Goal: Information Seeking & Learning: Learn about a topic

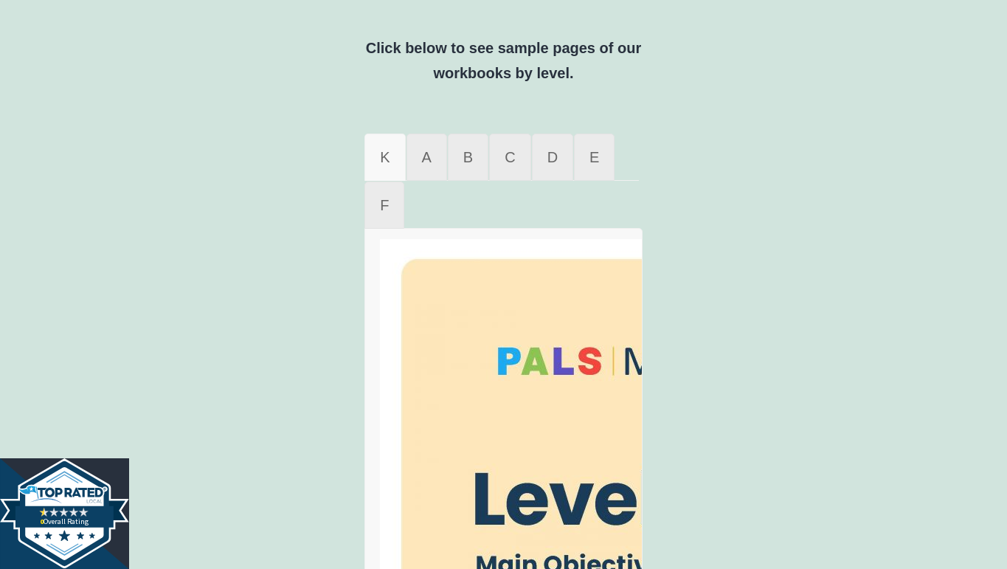
scroll to position [997, 0]
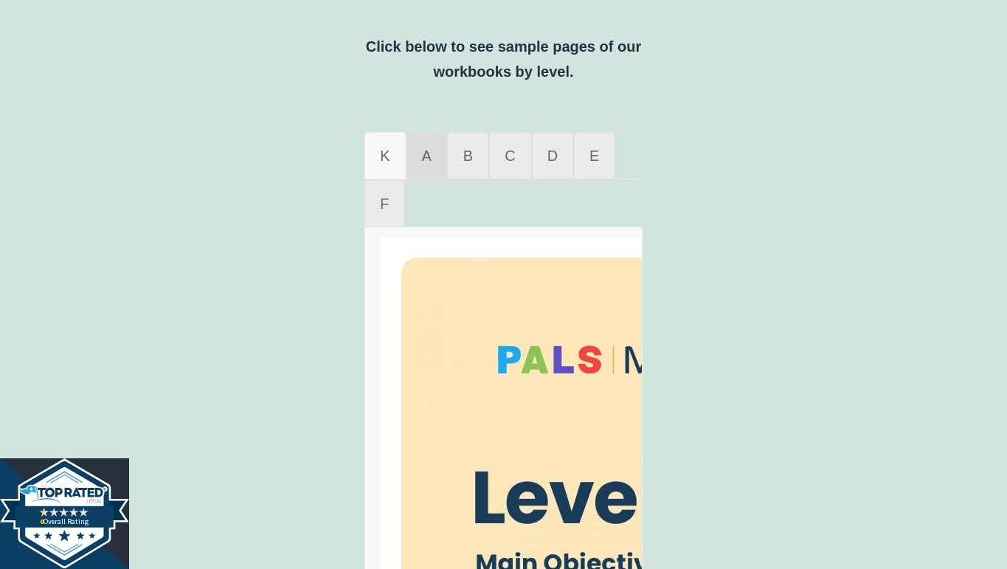
click at [429, 155] on span "A" at bounding box center [427, 156] width 10 height 16
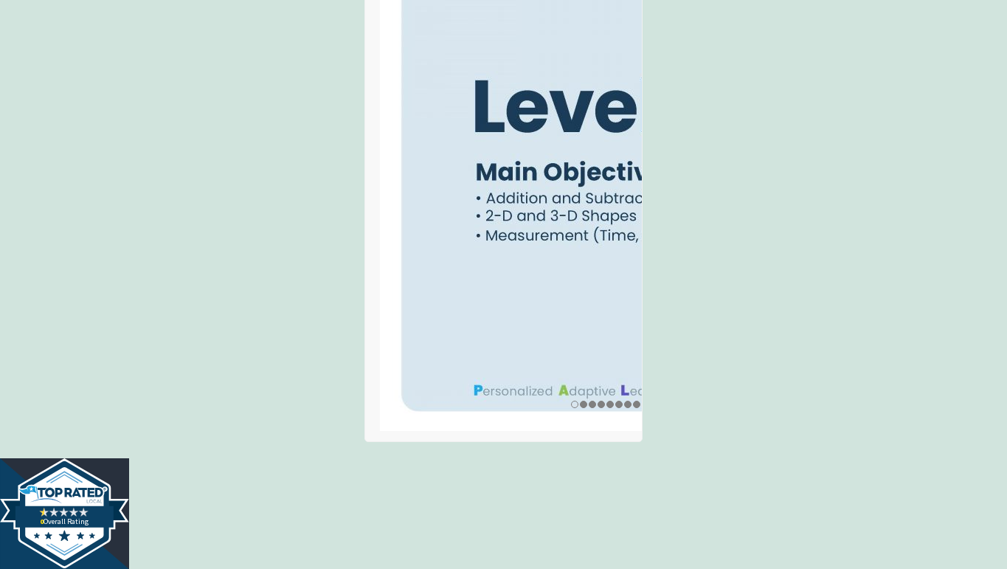
scroll to position [1390, 0]
click at [574, 292] on img at bounding box center [606, 137] width 452 height 585
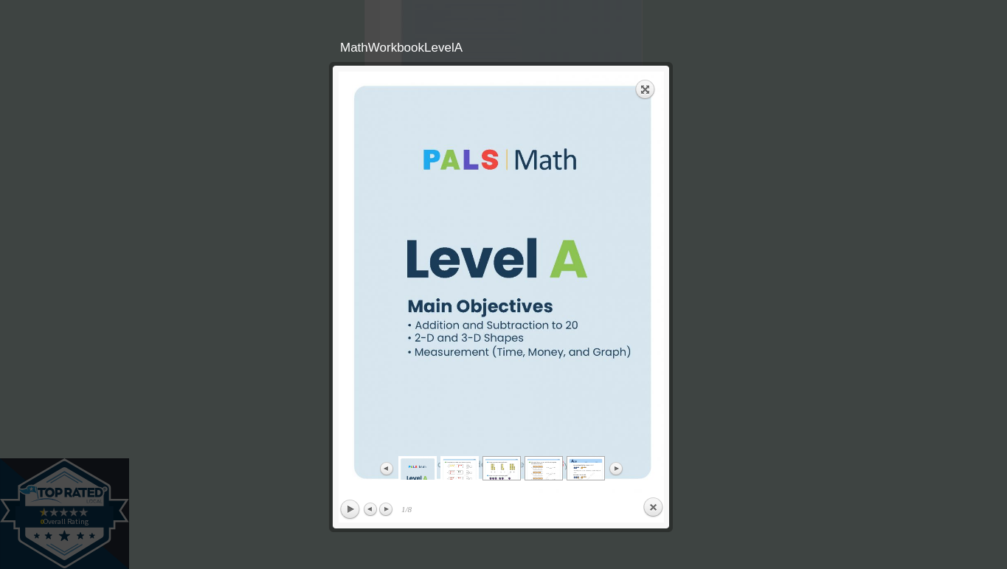
click at [460, 465] on img at bounding box center [459, 481] width 37 height 48
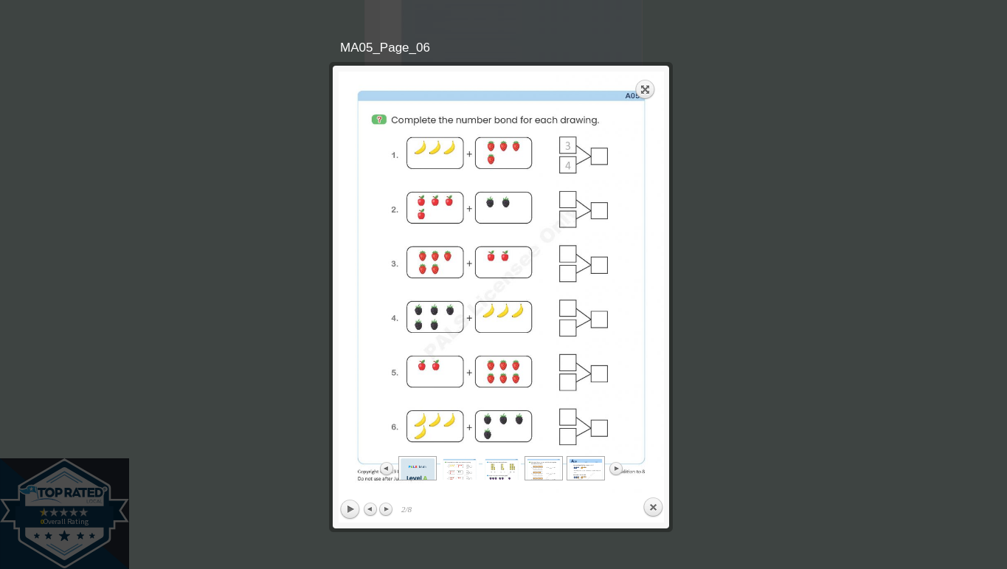
click at [498, 467] on img at bounding box center [501, 481] width 37 height 48
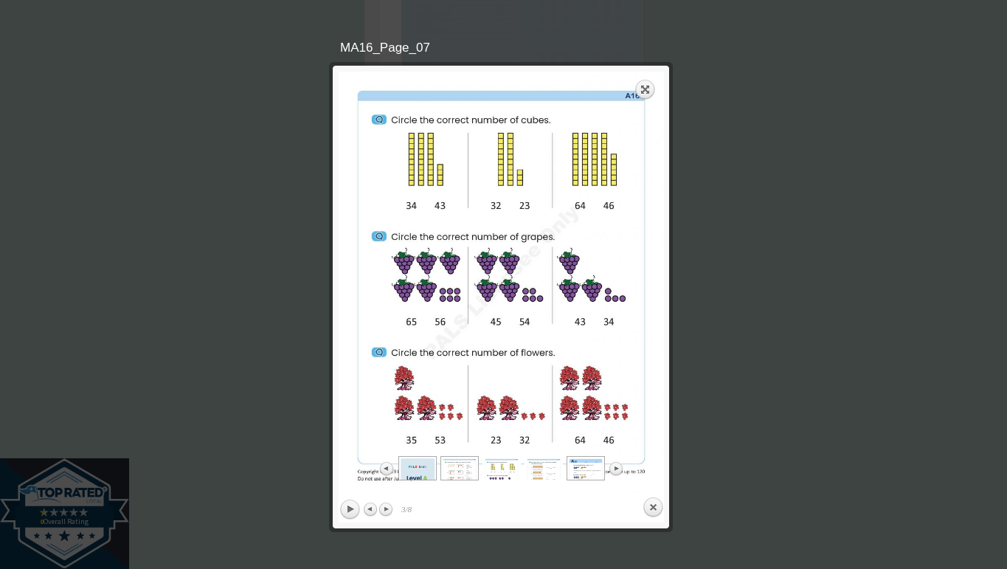
click at [531, 470] on img at bounding box center [543, 481] width 37 height 48
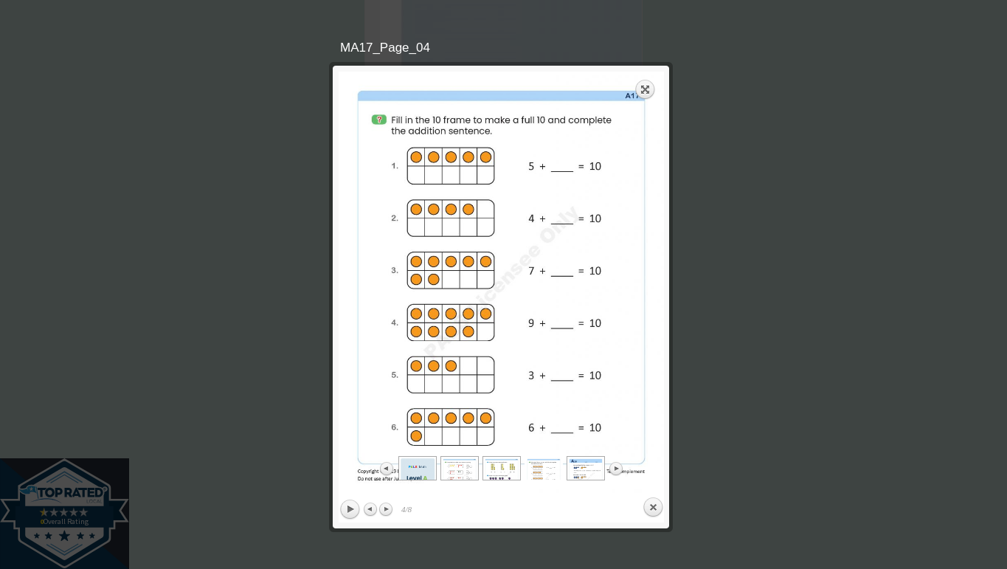
click at [545, 471] on img at bounding box center [543, 481] width 37 height 48
click at [554, 470] on img at bounding box center [543, 481] width 37 height 48
click at [548, 471] on img at bounding box center [543, 481] width 37 height 48
click at [548, 472] on img at bounding box center [543, 481] width 37 height 48
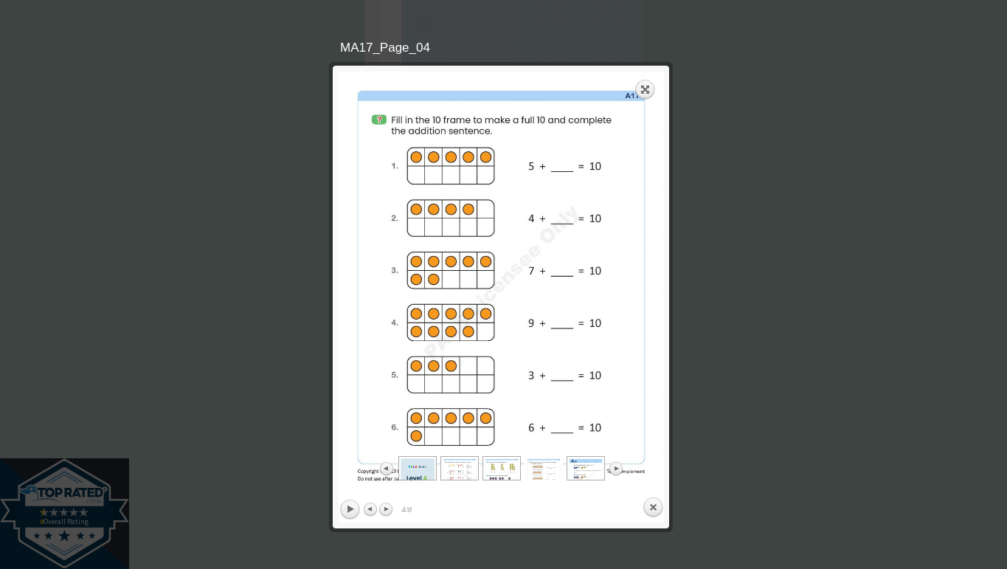
click at [548, 472] on img at bounding box center [543, 481] width 37 height 48
click at [576, 472] on img at bounding box center [586, 481] width 37 height 48
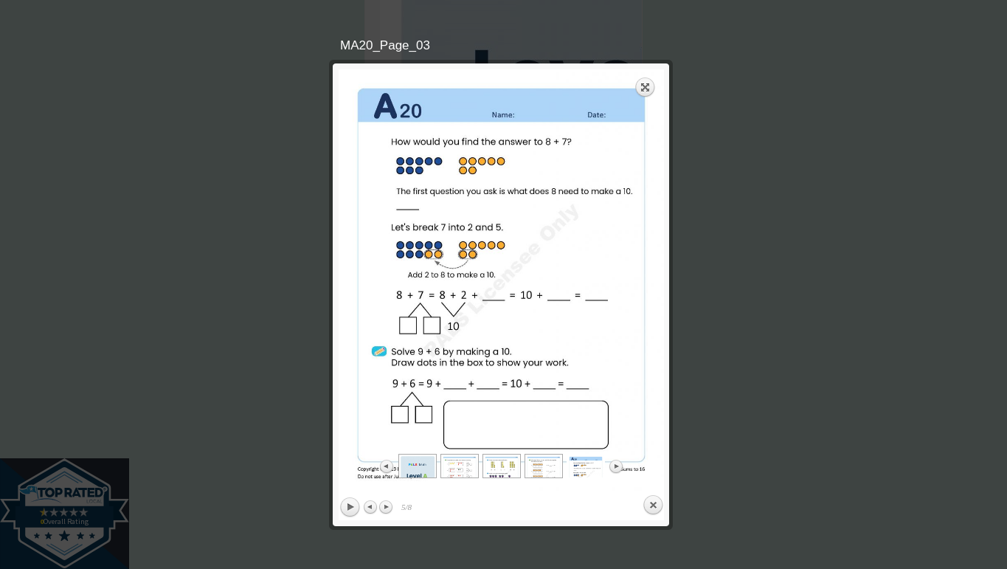
scroll to position [1420, 0]
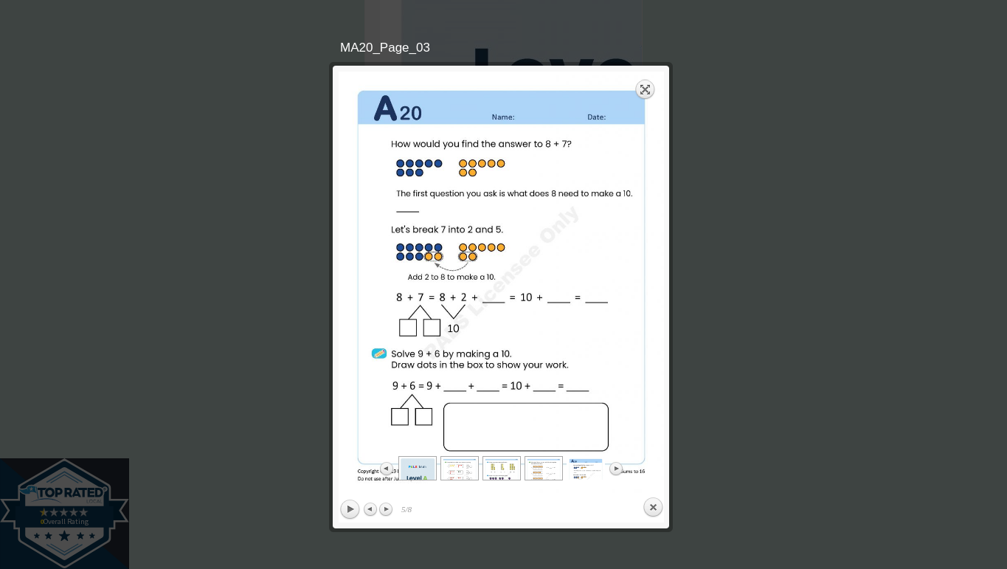
click at [643, 86] on link "Expand" at bounding box center [645, 89] width 21 height 21
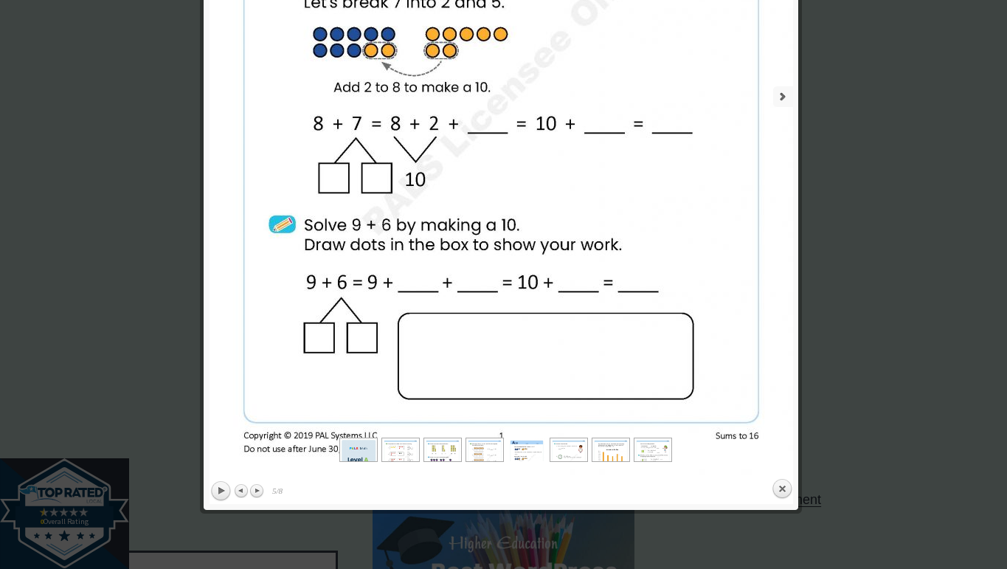
scroll to position [1818, 0]
